Goal: Find specific page/section: Find specific page/section

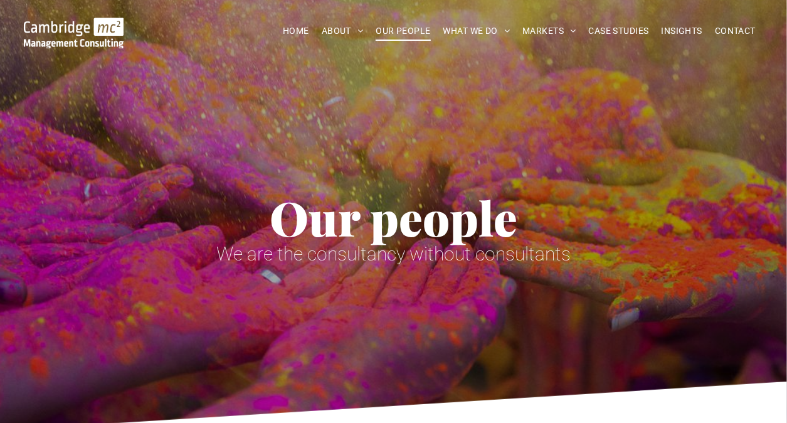
click at [607, 31] on span "CASE STUDIES" at bounding box center [619, 30] width 60 height 19
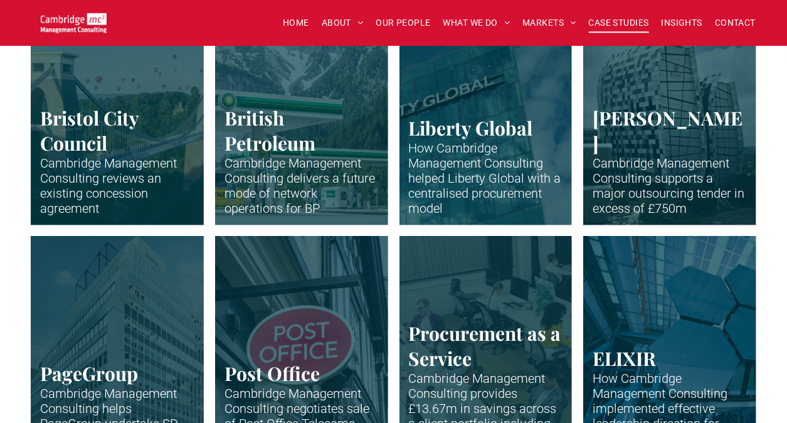
scroll to position [439, 0]
